Goal: Information Seeking & Learning: Learn about a topic

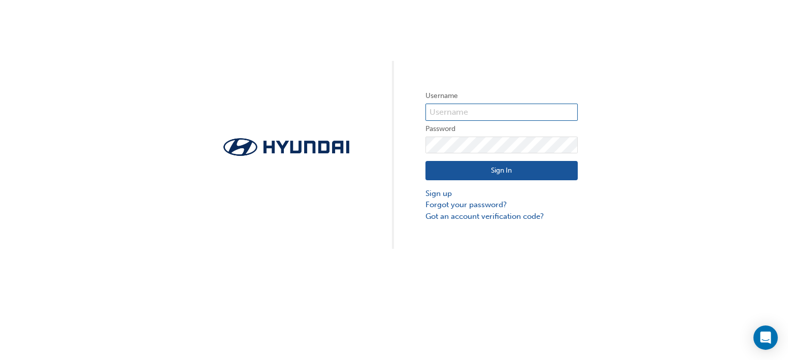
type input "8264"
click at [464, 169] on button "Sign In" at bounding box center [501, 170] width 152 height 19
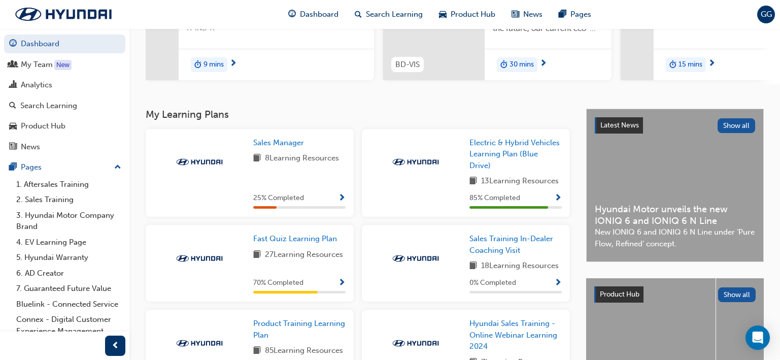
scroll to position [152, 0]
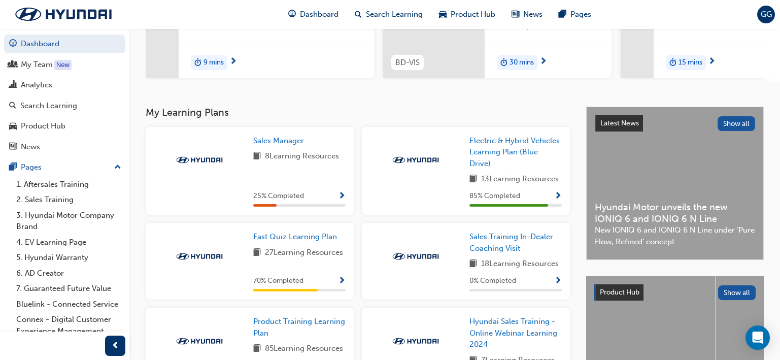
click at [341, 199] on span "Show Progress" at bounding box center [342, 196] width 8 height 9
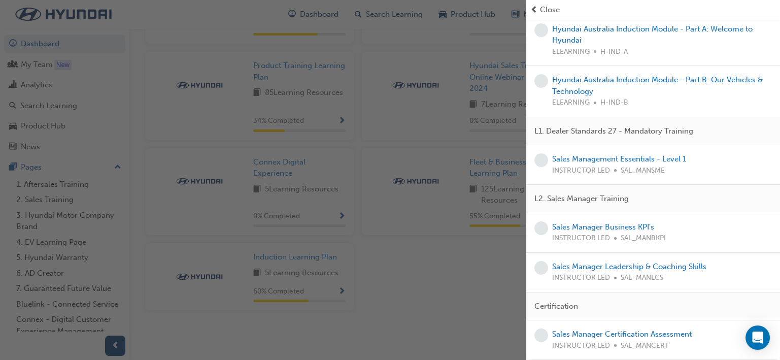
scroll to position [0, 0]
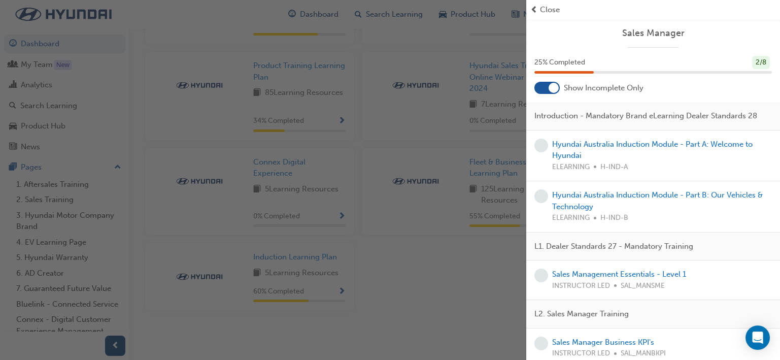
drag, startPoint x: 470, startPoint y: 152, endPoint x: 450, endPoint y: 156, distance: 20.2
click at [470, 152] on div "button" at bounding box center [263, 180] width 526 height 360
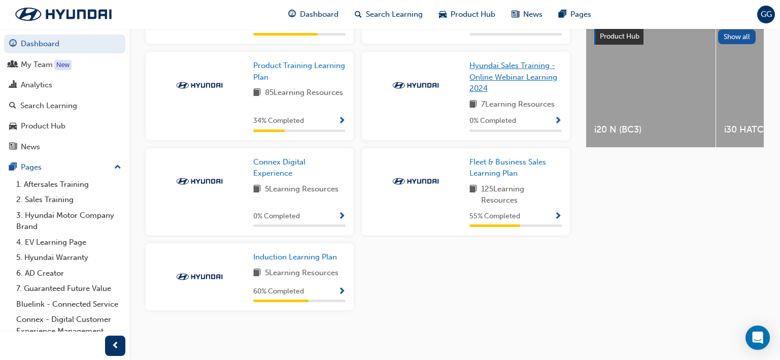
click at [486, 73] on span "Hyundai Sales Training - Online Webinar Learning 2024" at bounding box center [514, 77] width 88 height 32
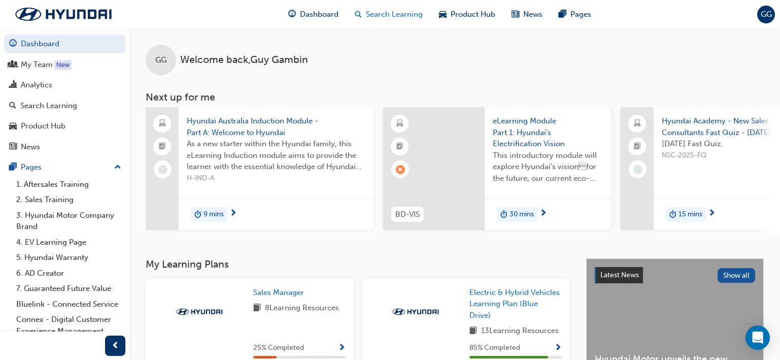
click at [371, 16] on span "Search Learning" at bounding box center [394, 15] width 57 height 12
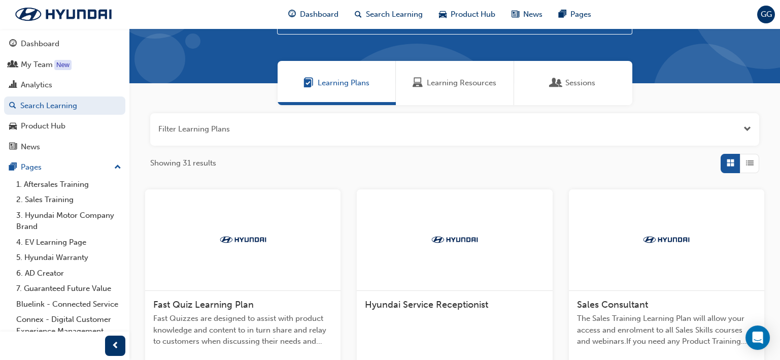
scroll to position [152, 0]
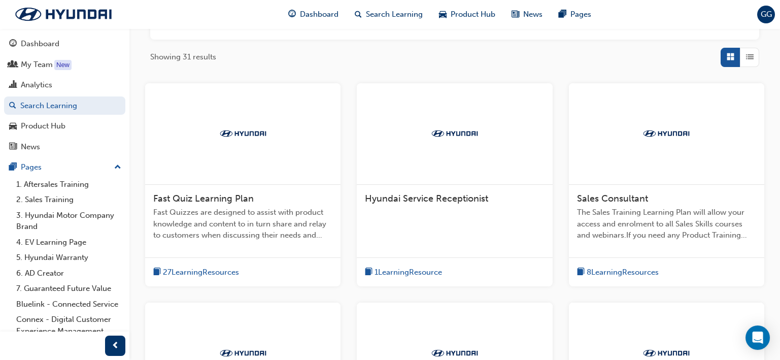
click at [217, 189] on div "Fast Quiz Learning Plan Fast Quizzes are designed to assist with product knowle…" at bounding box center [242, 221] width 195 height 73
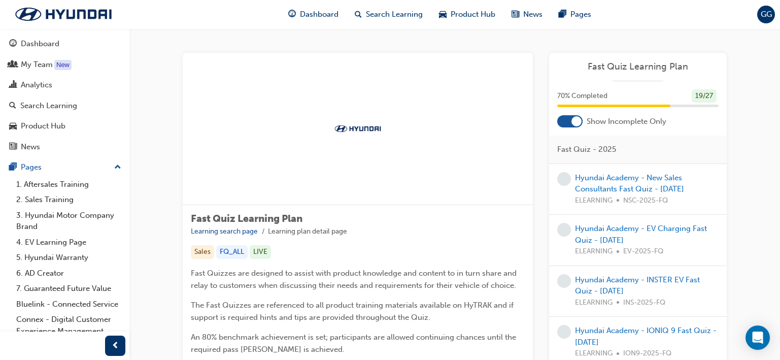
click at [208, 252] on div "Sales" at bounding box center [202, 252] width 23 height 14
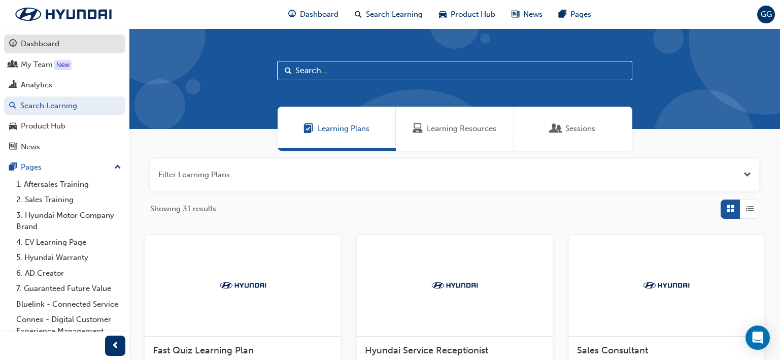
click at [41, 46] on div "Dashboard" at bounding box center [40, 44] width 39 height 12
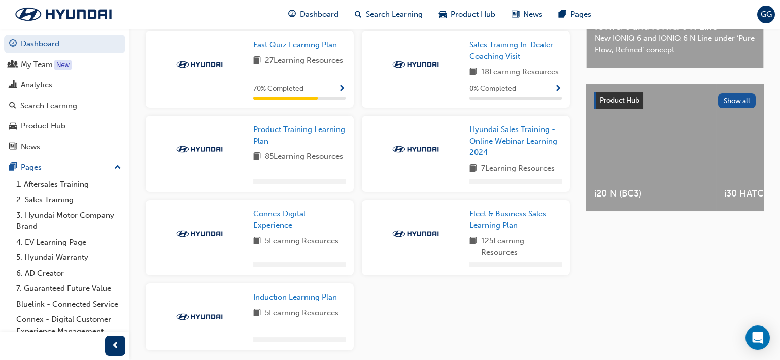
scroll to position [236, 0]
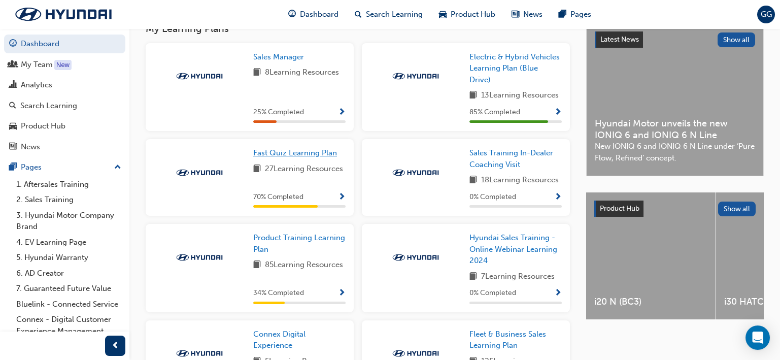
click at [282, 157] on span "Fast Quiz Learning Plan" at bounding box center [295, 152] width 84 height 9
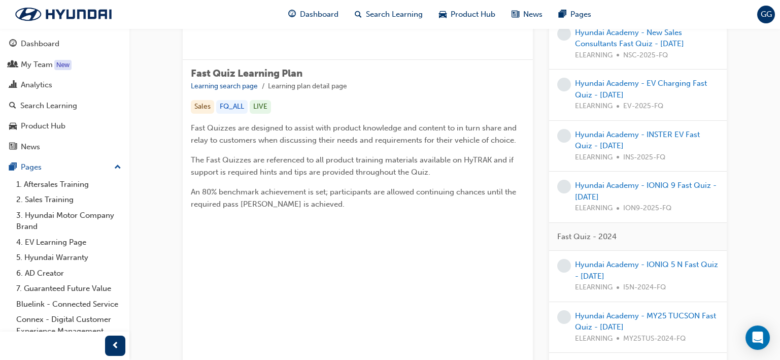
scroll to position [37, 0]
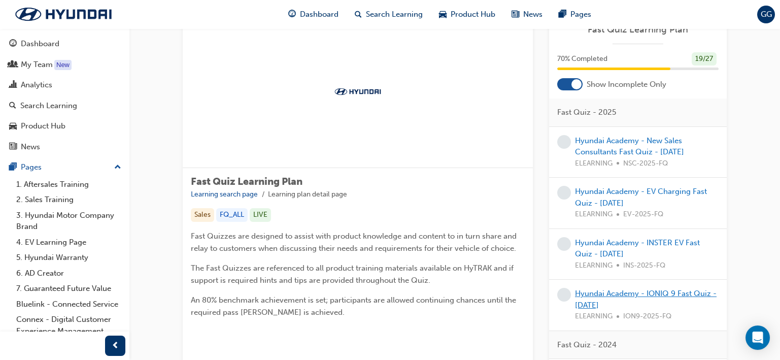
click at [592, 293] on link "Hyundai Academy - IONIQ 9 Fast Quiz - [DATE]" at bounding box center [646, 299] width 142 height 21
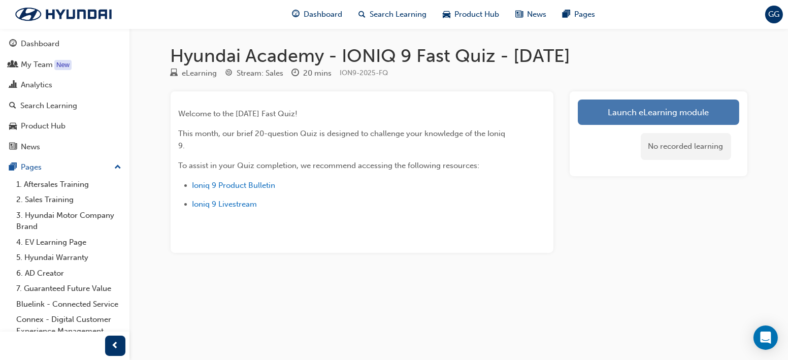
click at [619, 115] on link "Launch eLearning module" at bounding box center [658, 112] width 161 height 25
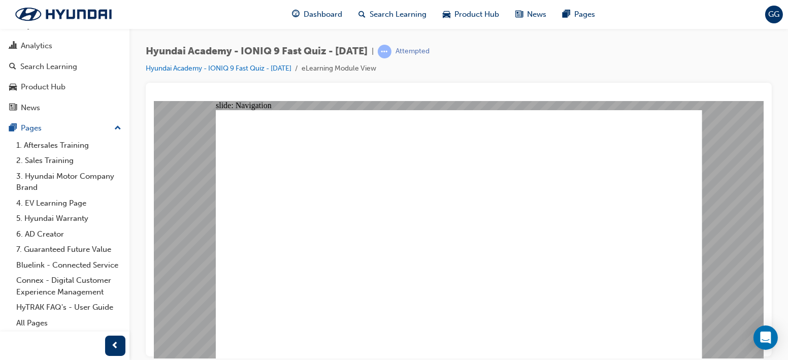
drag, startPoint x: 330, startPoint y: 303, endPoint x: 342, endPoint y: 313, distance: 15.1
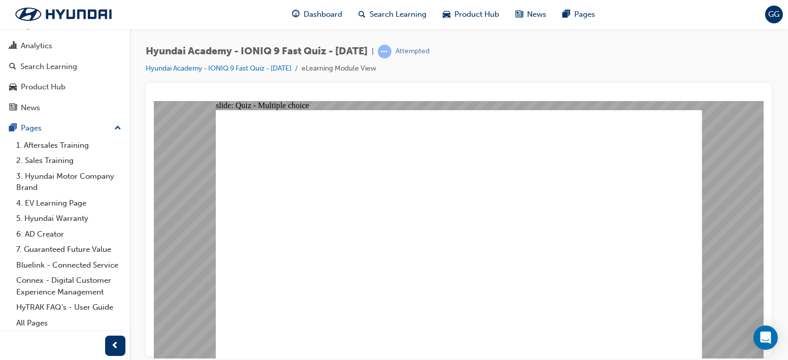
radio input "true"
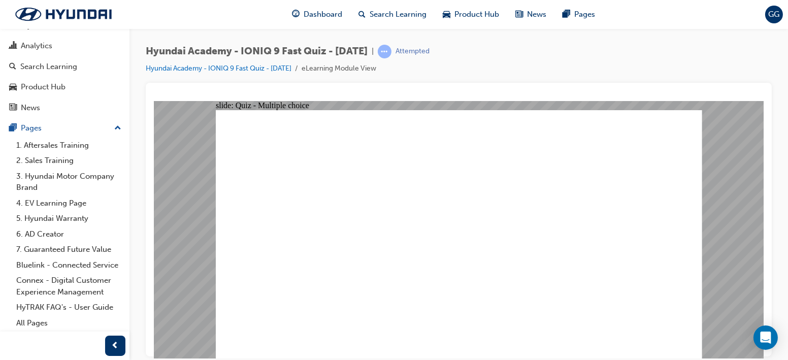
radio input "true"
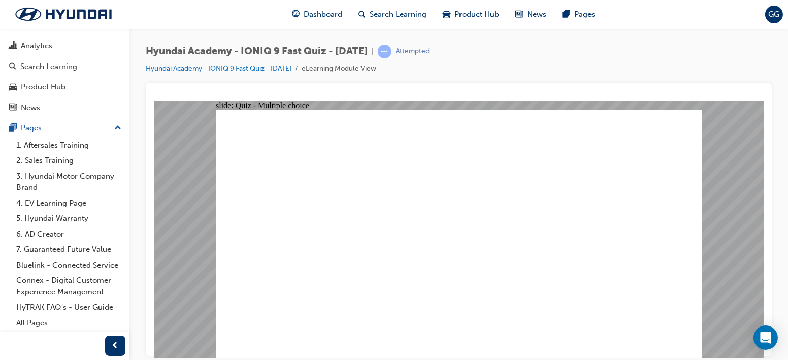
radio input "true"
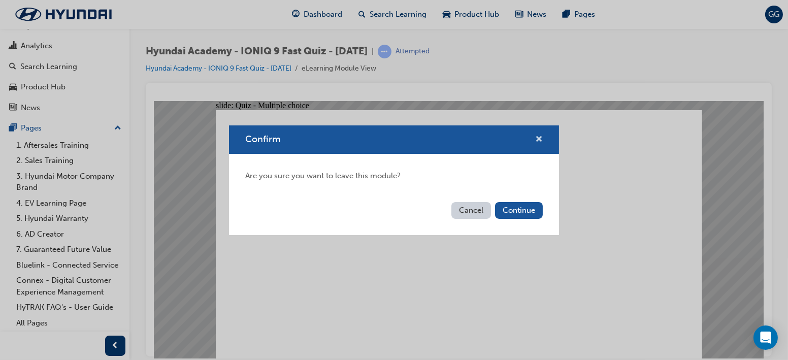
drag, startPoint x: 539, startPoint y: 139, endPoint x: 385, endPoint y: 36, distance: 184.7
click at [539, 139] on span "cross-icon" at bounding box center [539, 140] width 8 height 9
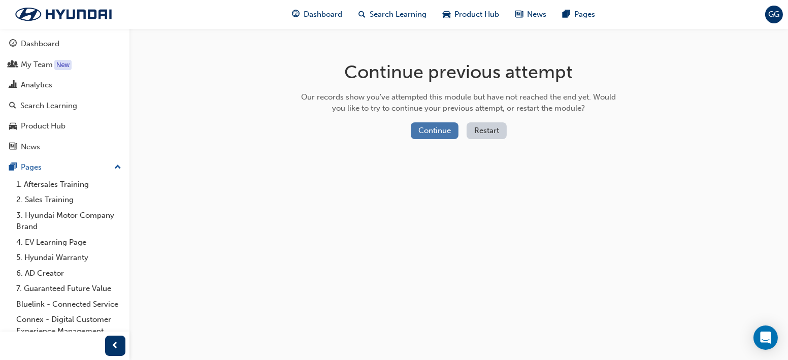
click at [432, 129] on button "Continue" at bounding box center [435, 130] width 48 height 17
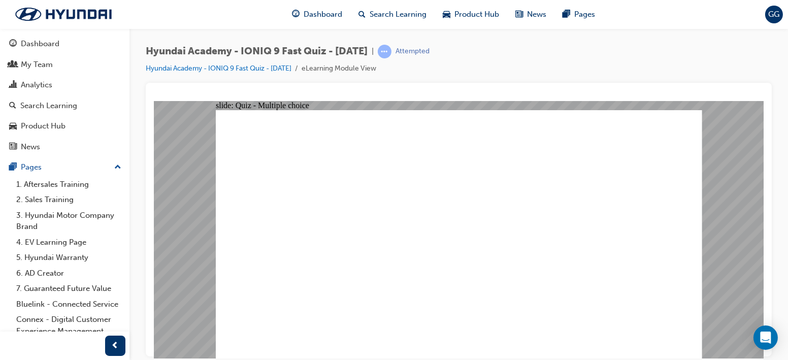
drag, startPoint x: 315, startPoint y: 297, endPoint x: 332, endPoint y: 281, distance: 23.4
radio input "true"
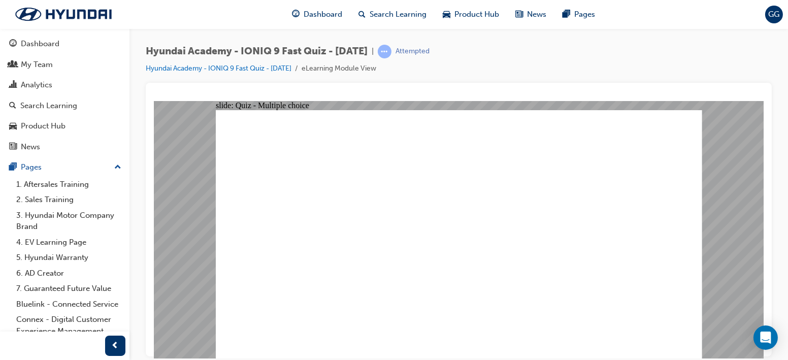
drag, startPoint x: 330, startPoint y: 304, endPoint x: 420, endPoint y: 297, distance: 90.1
radio input "true"
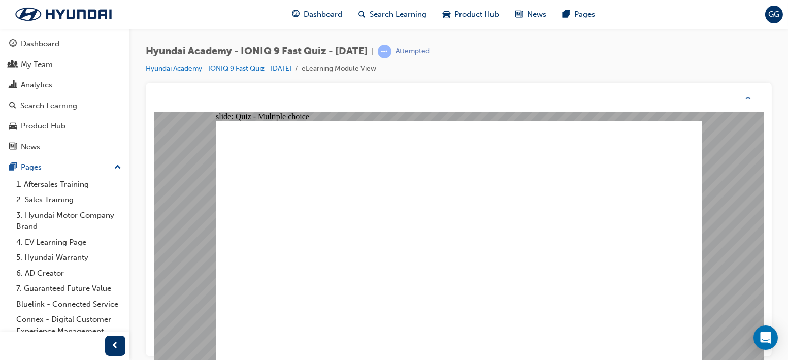
drag, startPoint x: 454, startPoint y: 277, endPoint x: 454, endPoint y: 287, distance: 10.2
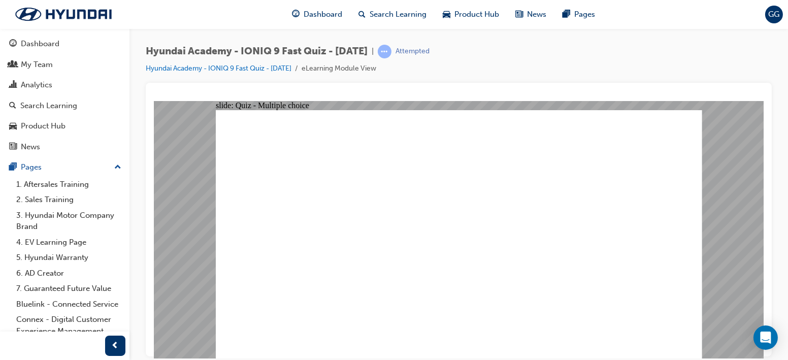
drag, startPoint x: 394, startPoint y: 253, endPoint x: 403, endPoint y: 253, distance: 9.1
radio input "true"
drag, startPoint x: 665, startPoint y: 322, endPoint x: 661, endPoint y: 328, distance: 7.1
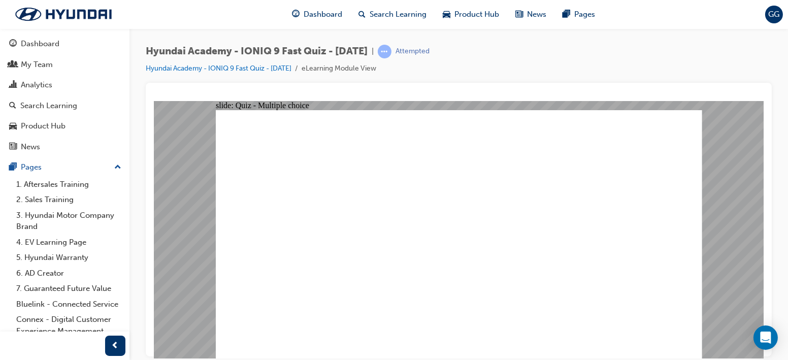
checkbox input "true"
drag, startPoint x: 461, startPoint y: 283, endPoint x: 458, endPoint y: 279, distance: 5.5
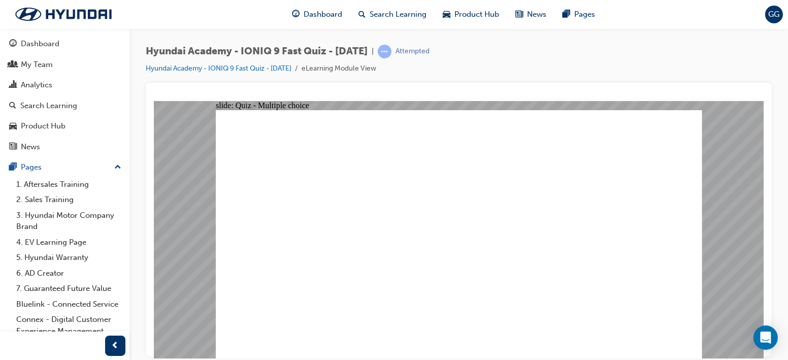
radio input "true"
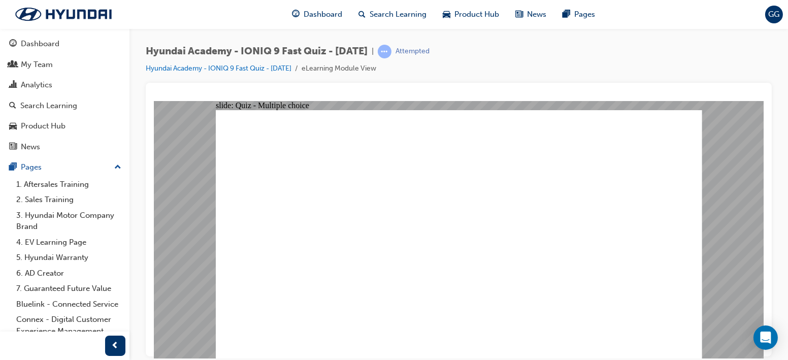
radio input "true"
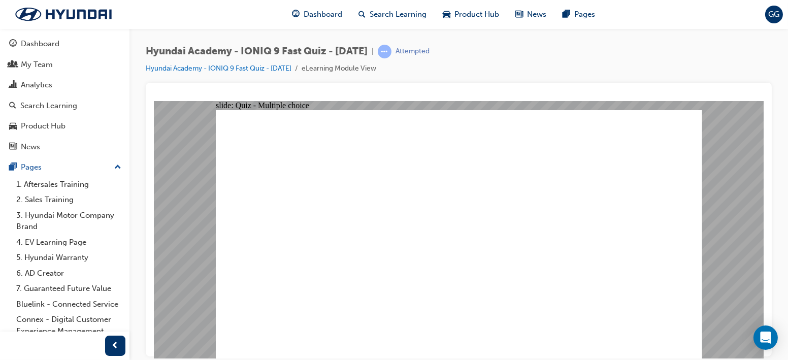
checkbox input "true"
drag, startPoint x: 351, startPoint y: 242, endPoint x: 373, endPoint y: 237, distance: 22.8
checkbox input "true"
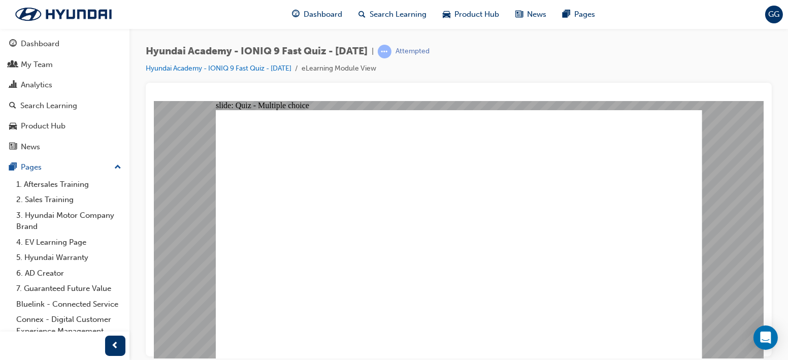
drag, startPoint x: 356, startPoint y: 282, endPoint x: 372, endPoint y: 280, distance: 15.8
radio input "true"
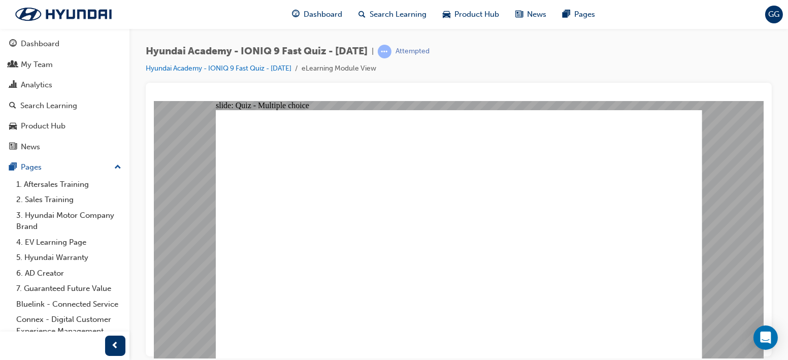
radio input "true"
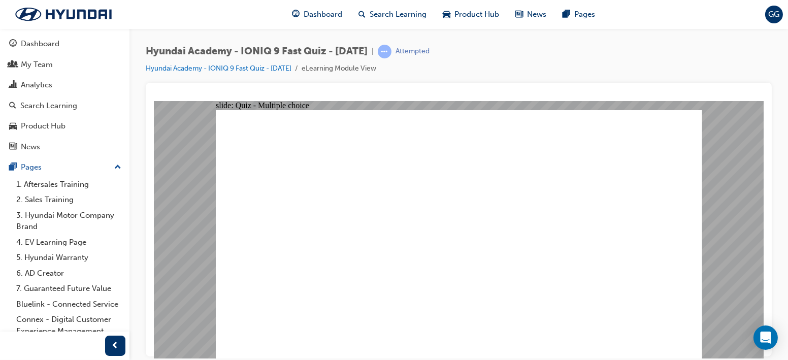
radio input "true"
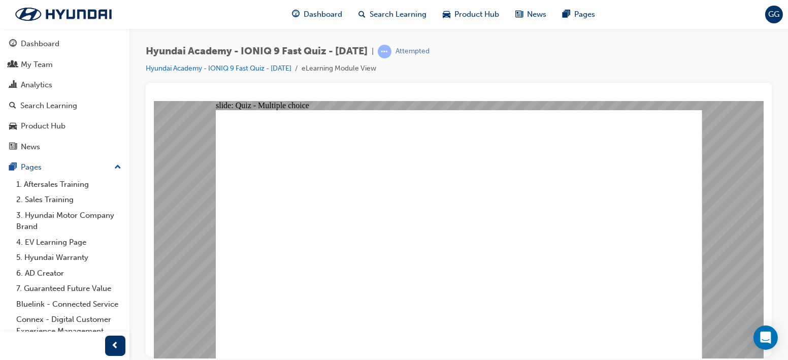
radio input "true"
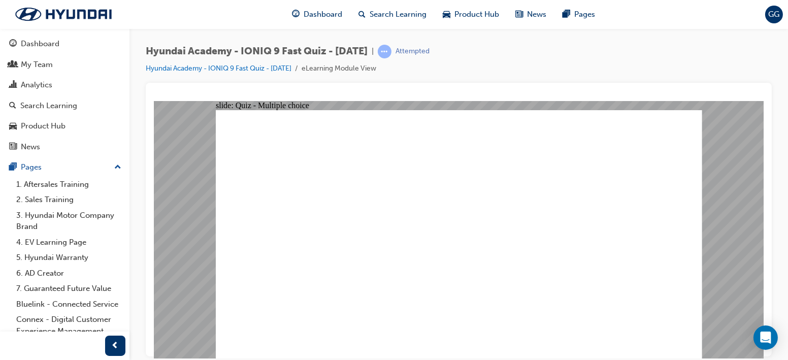
radio input "true"
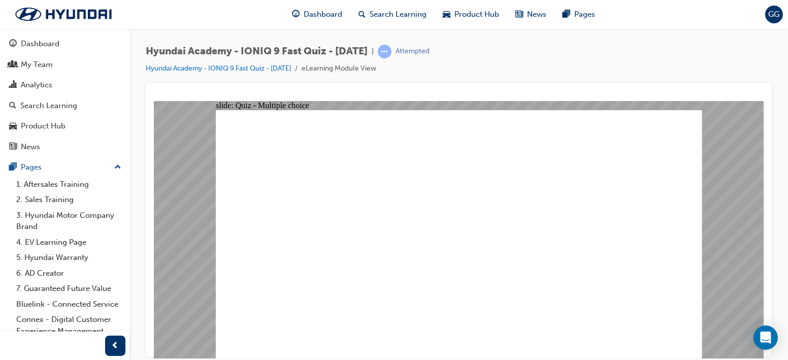
radio input "true"
drag, startPoint x: 355, startPoint y: 274, endPoint x: 348, endPoint y: 282, distance: 10.4
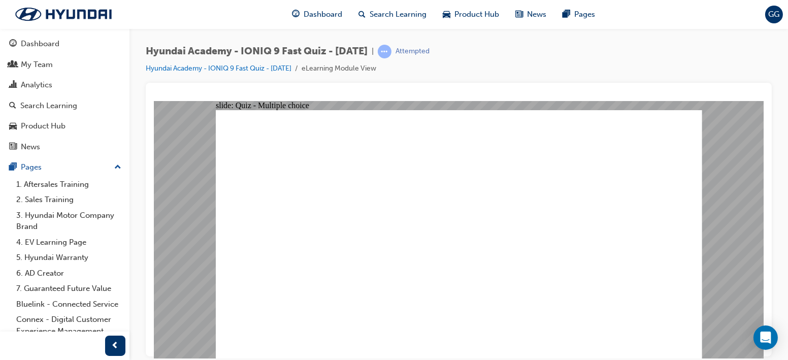
radio input "true"
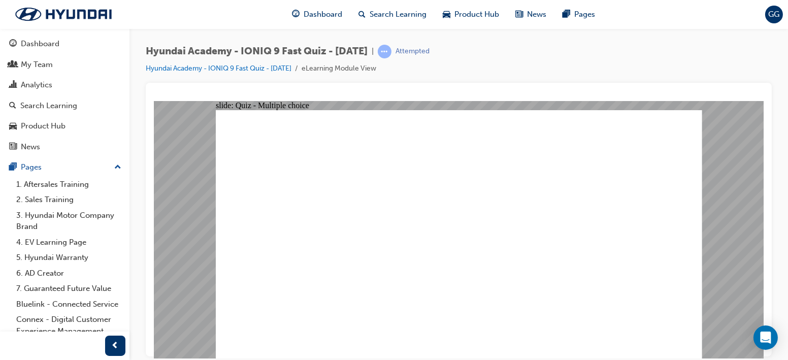
radio input "true"
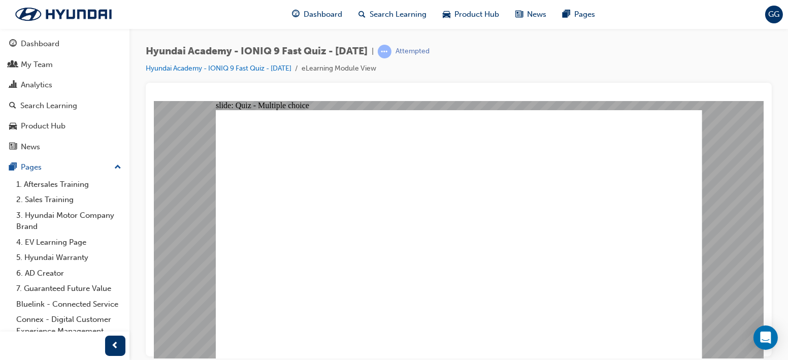
radio input "true"
